Goal: Task Accomplishment & Management: Use online tool/utility

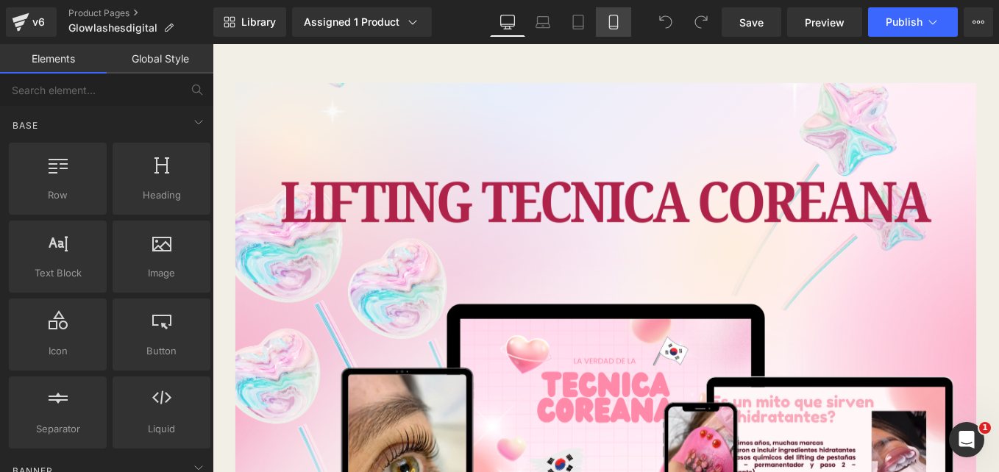
click at [615, 24] on icon at bounding box center [613, 22] width 15 height 15
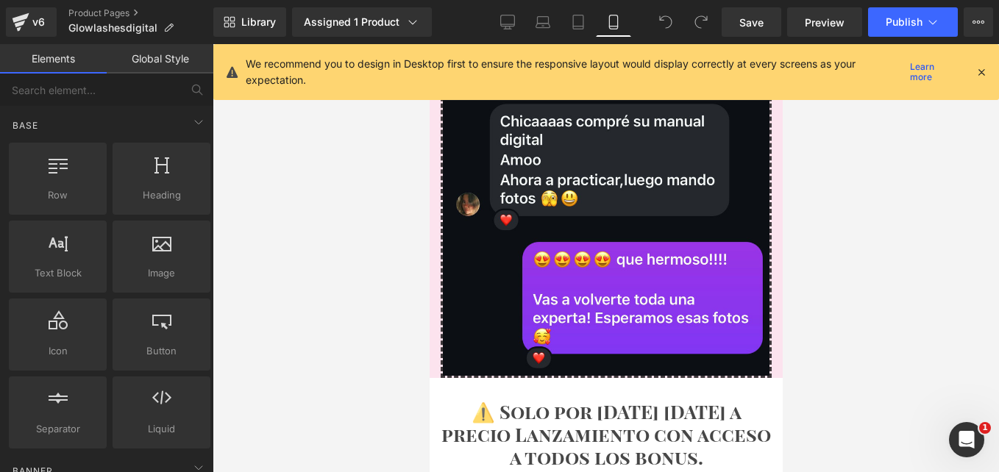
scroll to position [5074, 0]
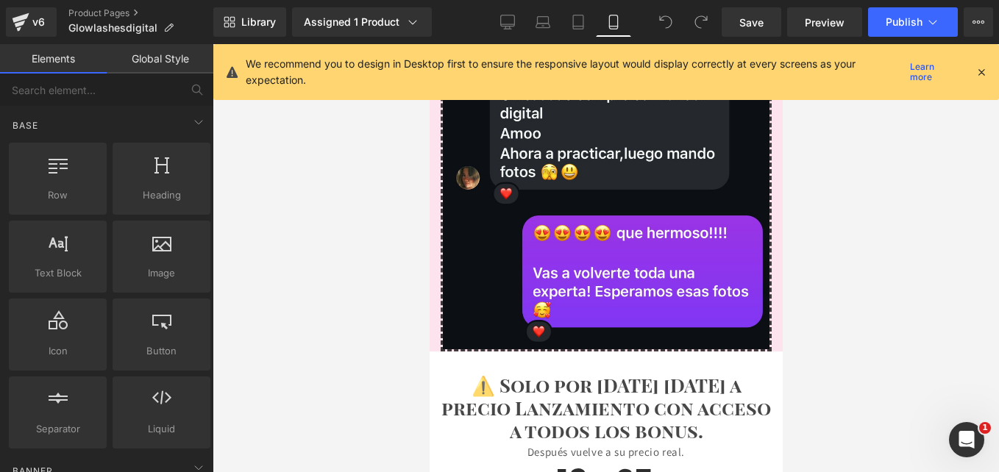
click at [678, 372] on span "⚠️ Solo por [DATE] [DATE] a precio Lanzamiento con acceso a todos los bonus." at bounding box center [606, 407] width 330 height 70
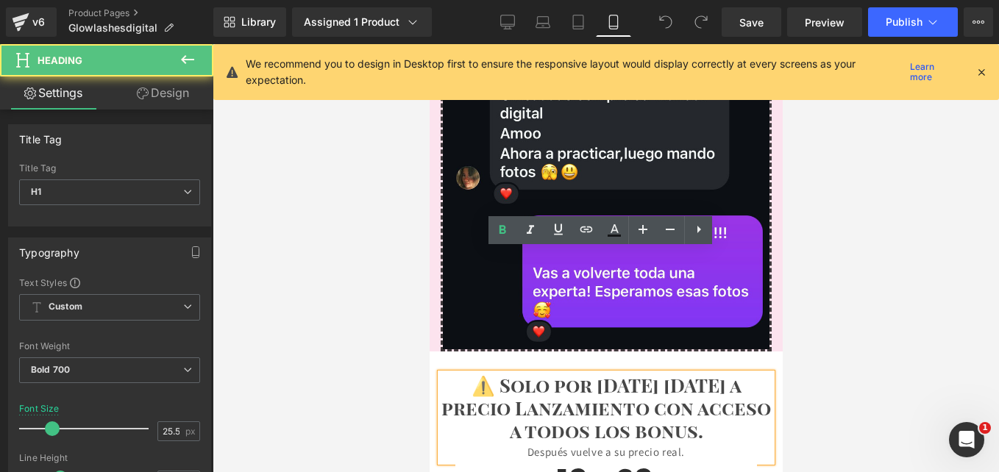
click at [656, 372] on span "⚠️ Solo por [DATE] [DATE] a precio Lanzamiento con acceso a todos los bonus." at bounding box center [606, 407] width 330 height 70
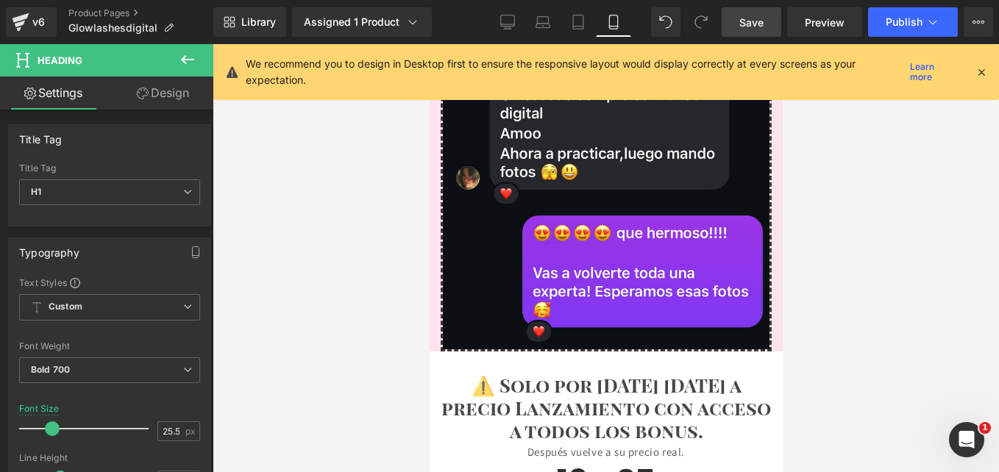
click at [745, 18] on span "Save" at bounding box center [751, 22] width 24 height 15
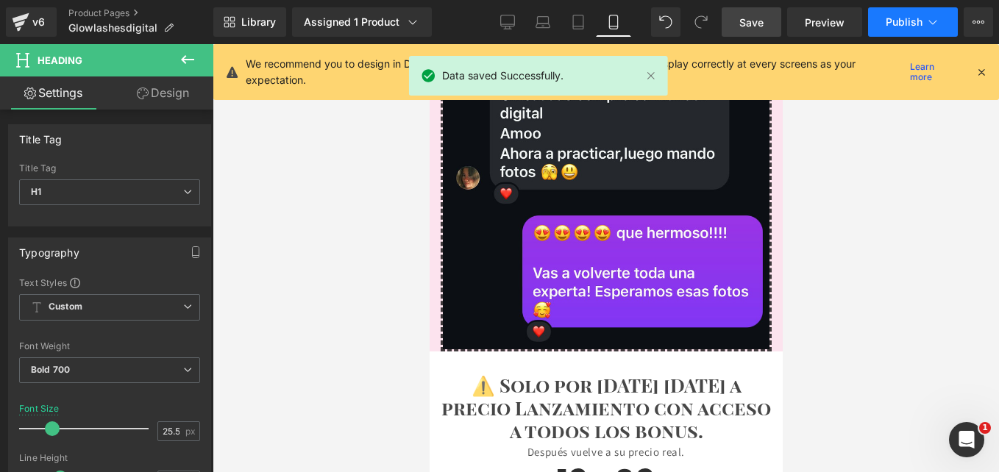
click at [937, 20] on icon at bounding box center [933, 22] width 15 height 15
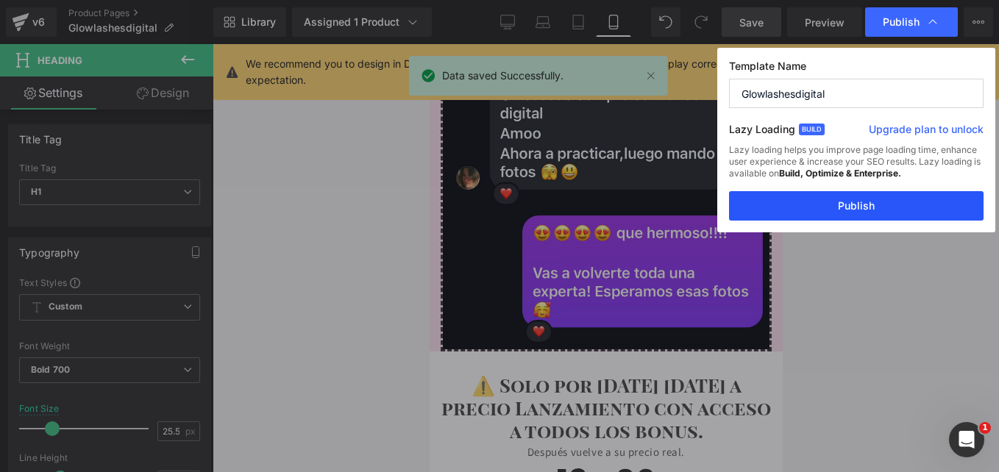
click at [868, 214] on button "Publish" at bounding box center [856, 205] width 255 height 29
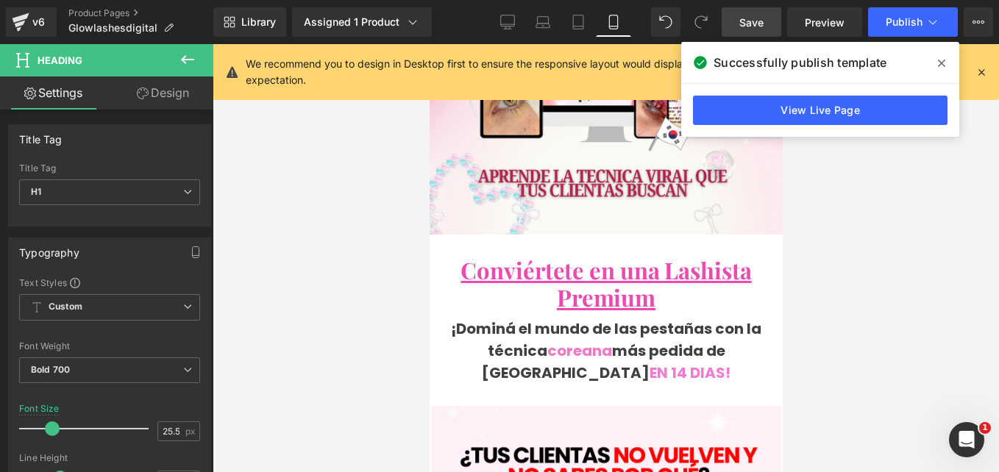
scroll to position [0, 0]
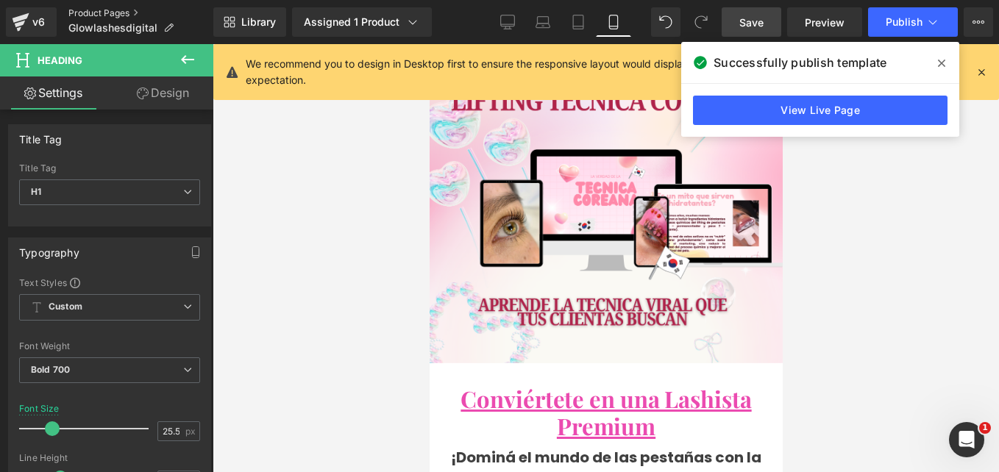
click at [111, 14] on link "Product Pages" at bounding box center [140, 13] width 145 height 12
